Goal: Task Accomplishment & Management: Manage account settings

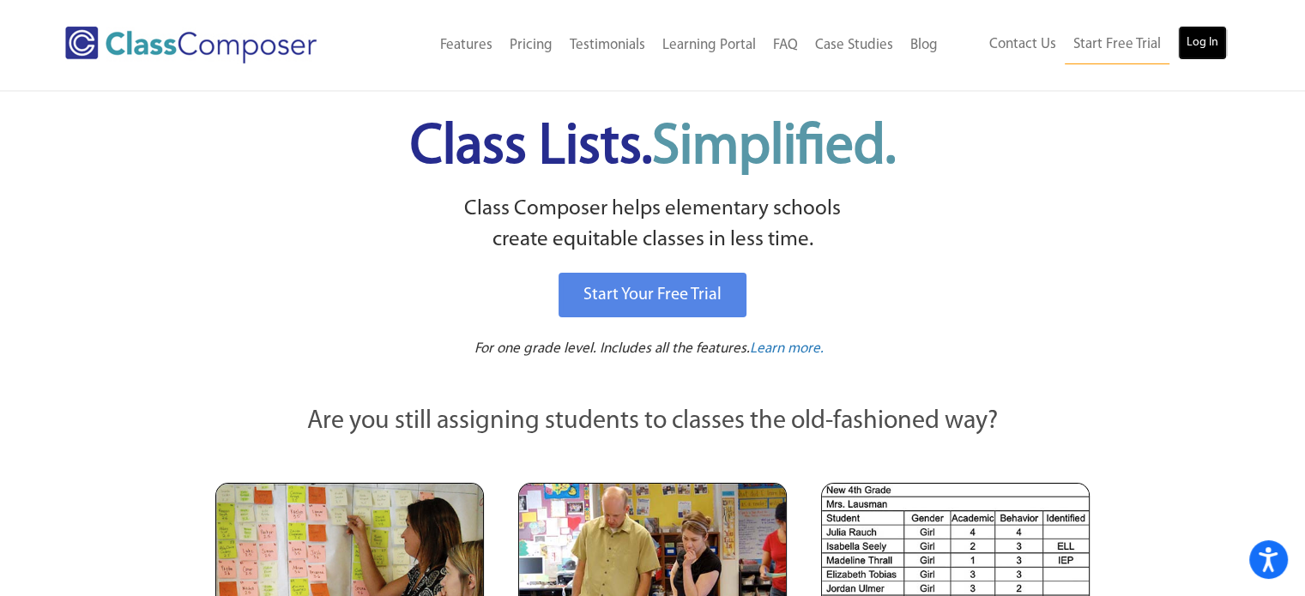
click at [1203, 47] on link "Log In" at bounding box center [1202, 43] width 49 height 34
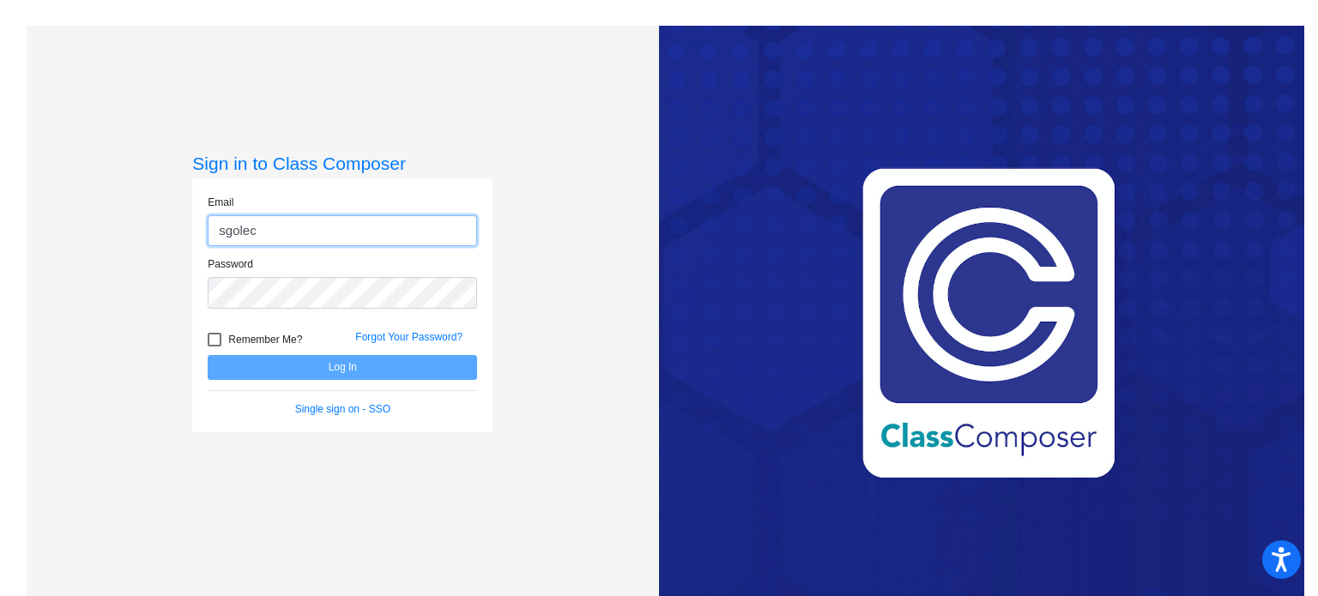
type input "sgolec@mbgsd.org"
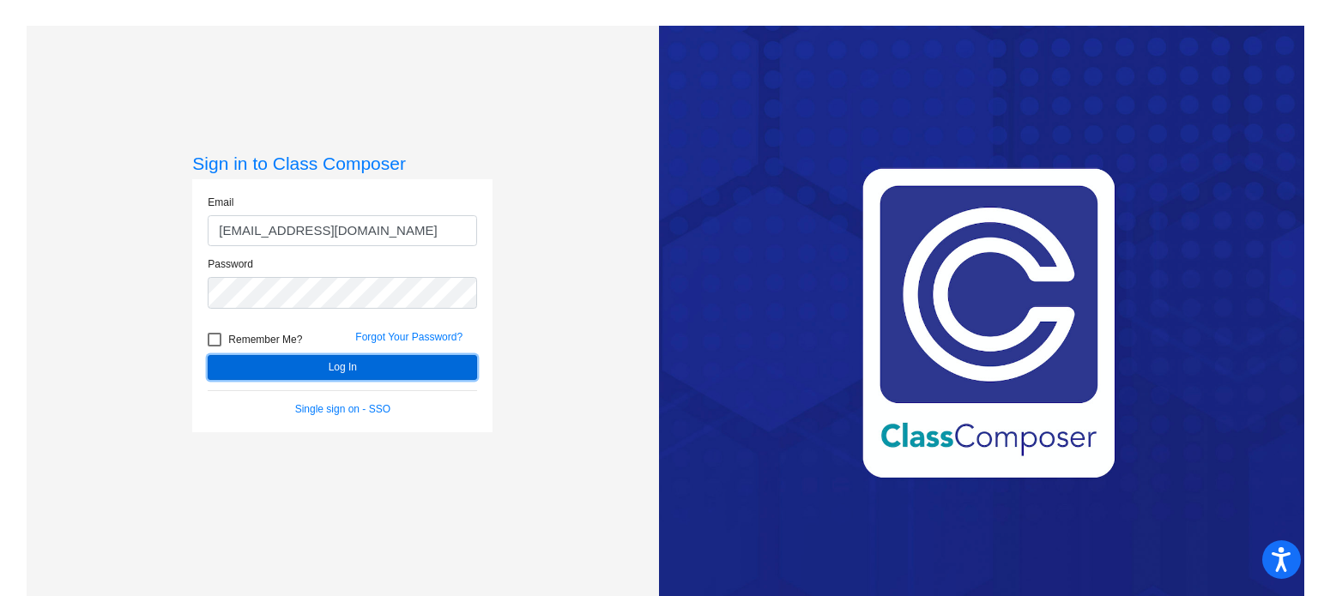
click at [340, 369] on button "Log In" at bounding box center [342, 367] width 269 height 25
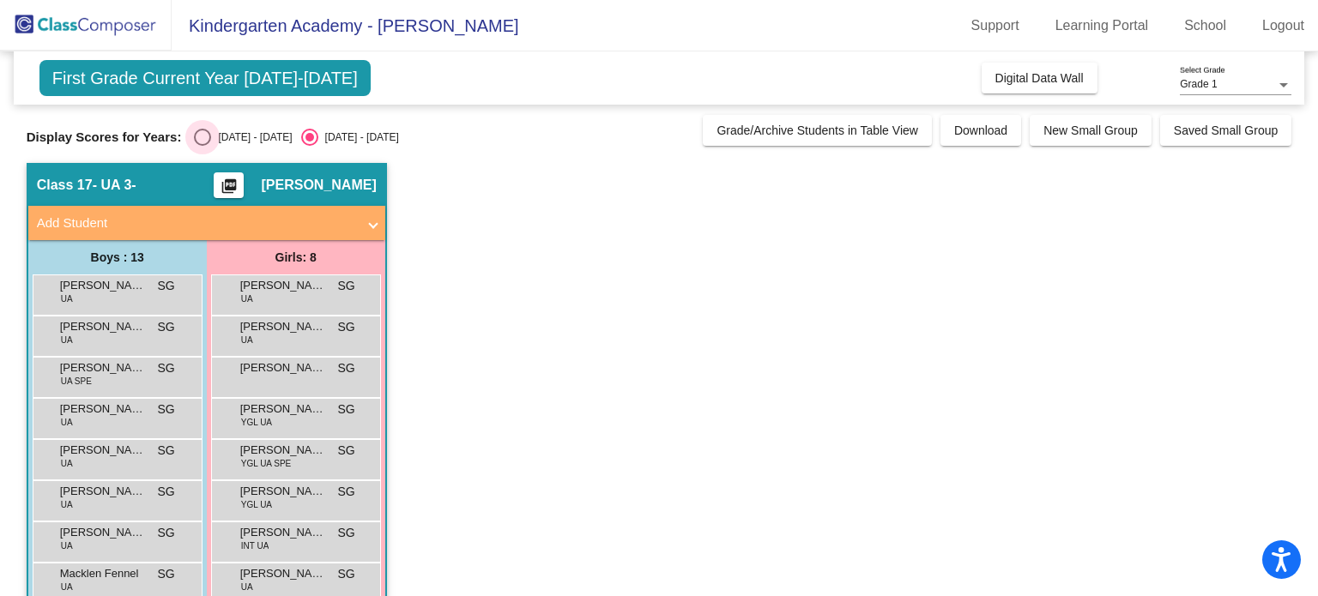
click at [199, 136] on div "Select an option" at bounding box center [202, 137] width 17 height 17
click at [202, 146] on input "2024 - 2025" at bounding box center [202, 146] width 1 height 1
radio input "true"
